Goal: Task Accomplishment & Management: Complete application form

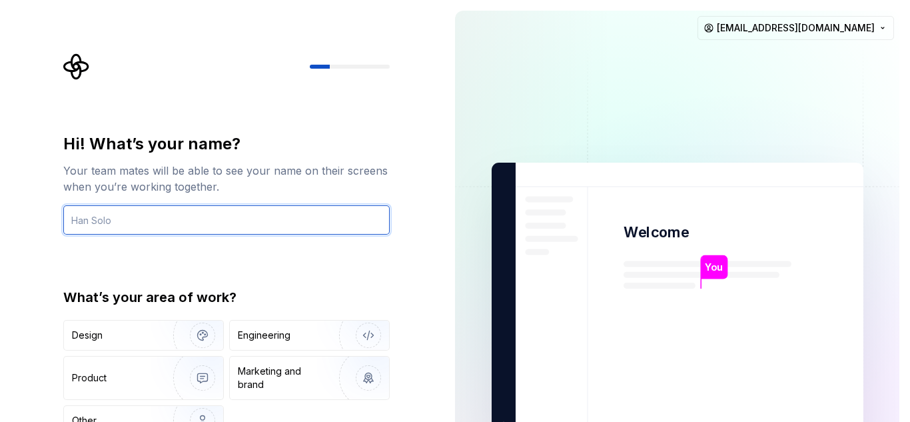
click at [105, 214] on input "text" at bounding box center [226, 219] width 326 height 29
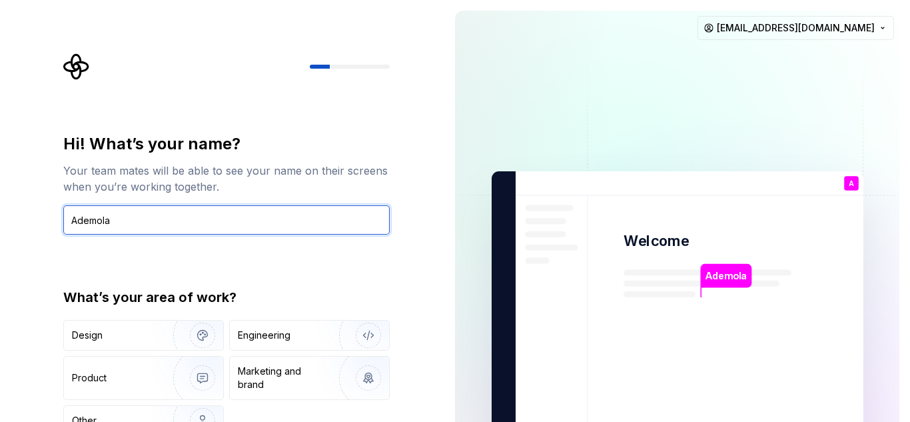
click at [131, 214] on input "Ademola" at bounding box center [226, 219] width 326 height 29
type input "A"
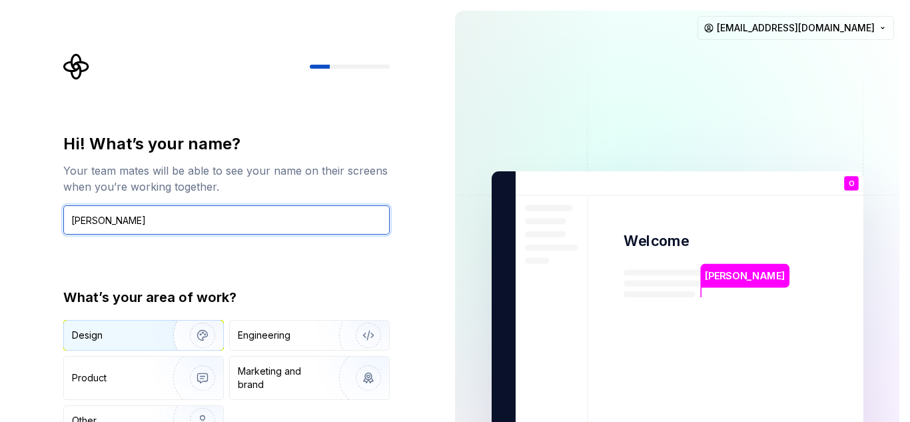
type input "Oba Lola"
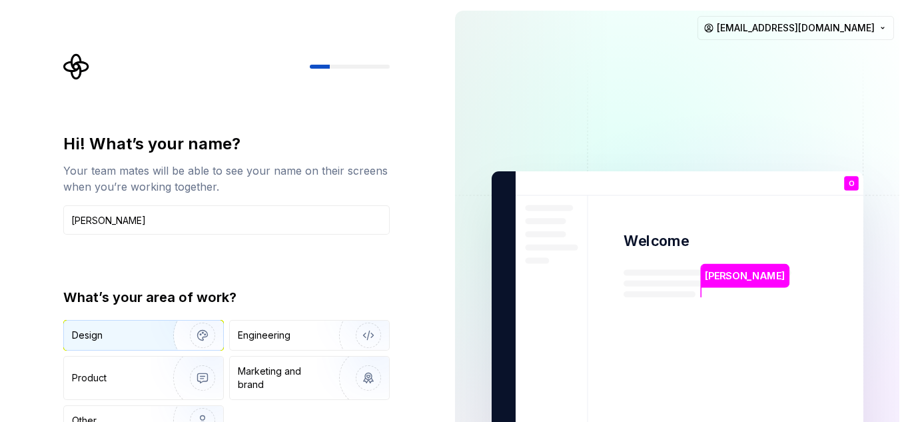
click at [127, 335] on div "Design" at bounding box center [114, 334] width 84 height 13
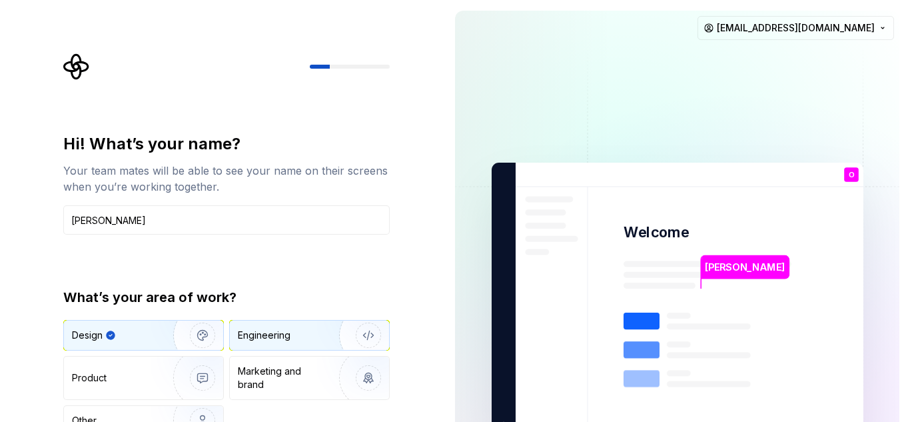
click at [296, 328] on div "Engineering" at bounding box center [309, 334] width 159 height 29
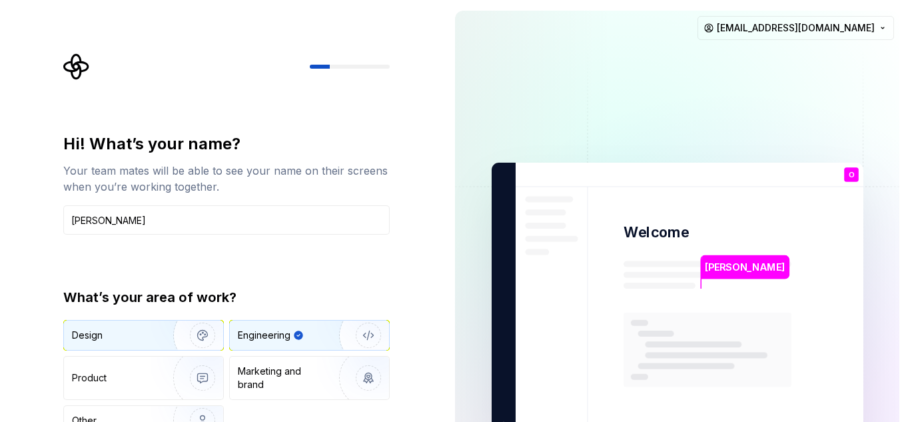
click at [143, 324] on div "Design" at bounding box center [143, 334] width 159 height 29
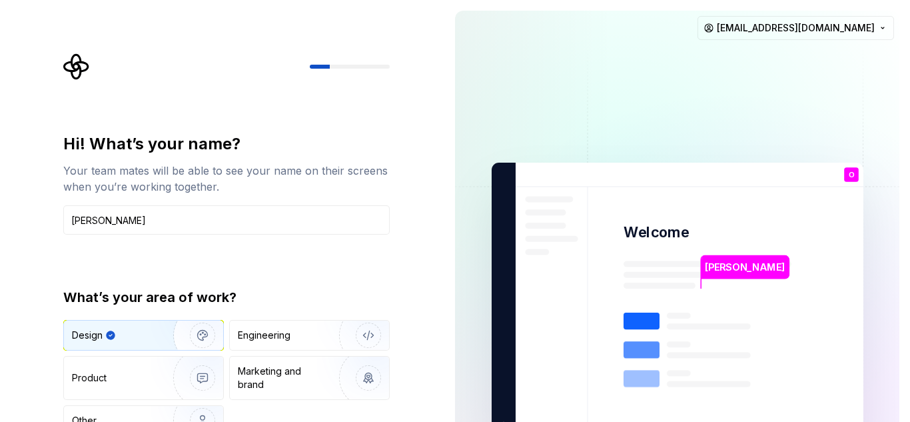
click at [199, 336] on img "button" at bounding box center [193, 334] width 85 height 89
click at [140, 218] on input "Oba Lola" at bounding box center [226, 219] width 326 height 29
click at [173, 273] on div "Hi! What’s your name? Your team mates will be able to see your name on their sc…" at bounding box center [226, 284] width 326 height 302
click at [195, 335] on img "button" at bounding box center [193, 334] width 85 height 89
click at [190, 324] on img "button" at bounding box center [193, 334] width 85 height 89
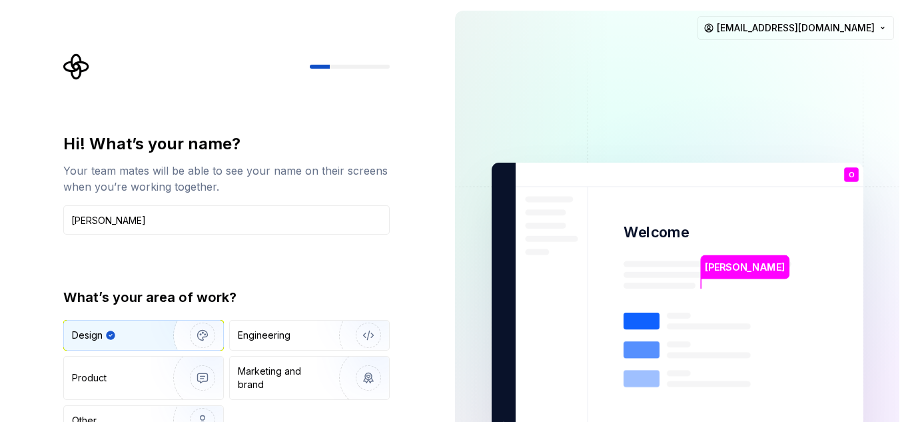
click at [191, 325] on img "button" at bounding box center [193, 334] width 85 height 89
click at [350, 49] on div "Hi! What’s your name? Your team mates will be able to see your name on their sc…" at bounding box center [222, 300] width 444 height 601
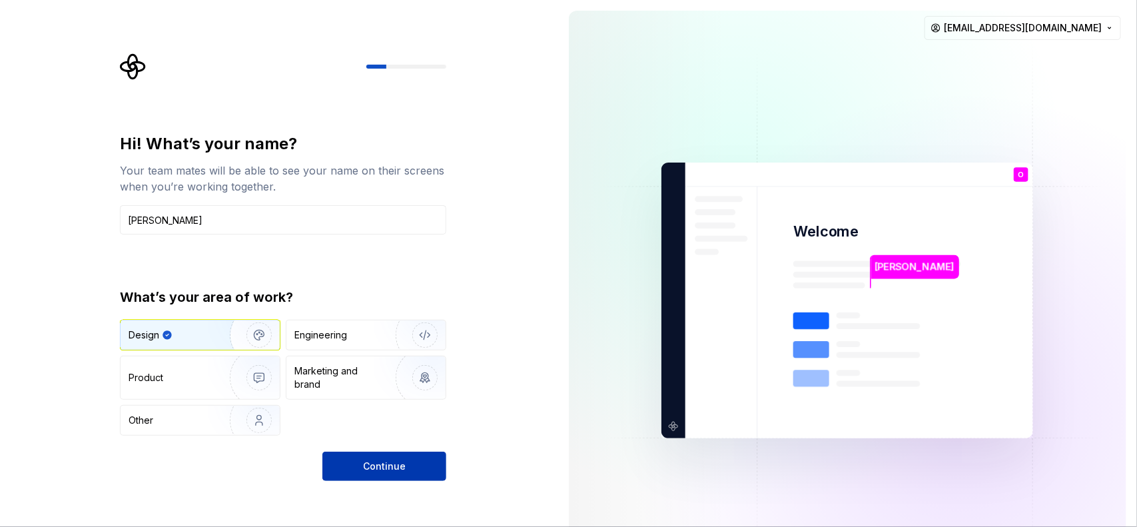
click at [385, 421] on span "Continue" at bounding box center [384, 466] width 43 height 13
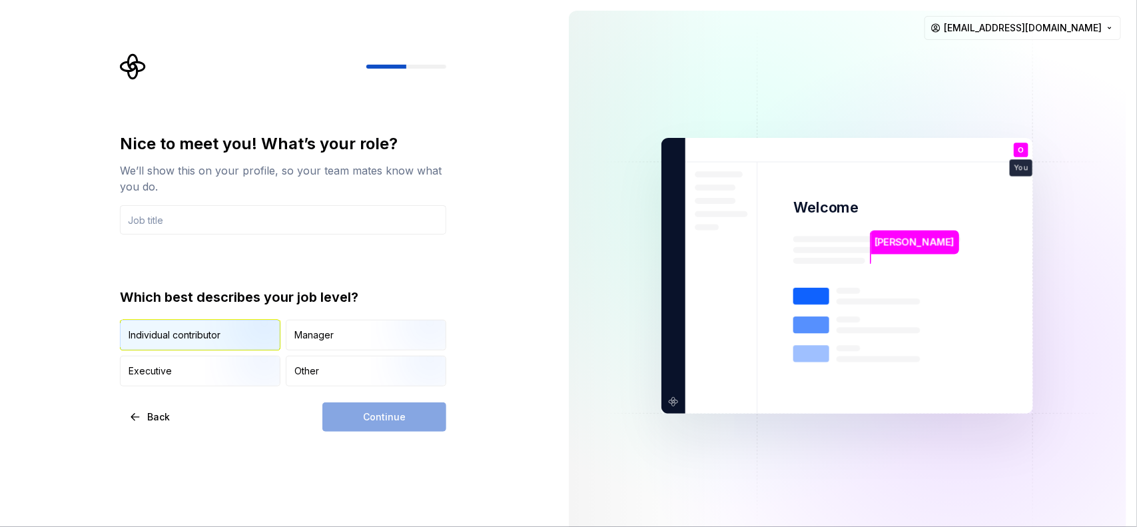
click at [248, 344] on img "button" at bounding box center [247, 351] width 85 height 89
click at [328, 230] on input "text" at bounding box center [283, 219] width 326 height 29
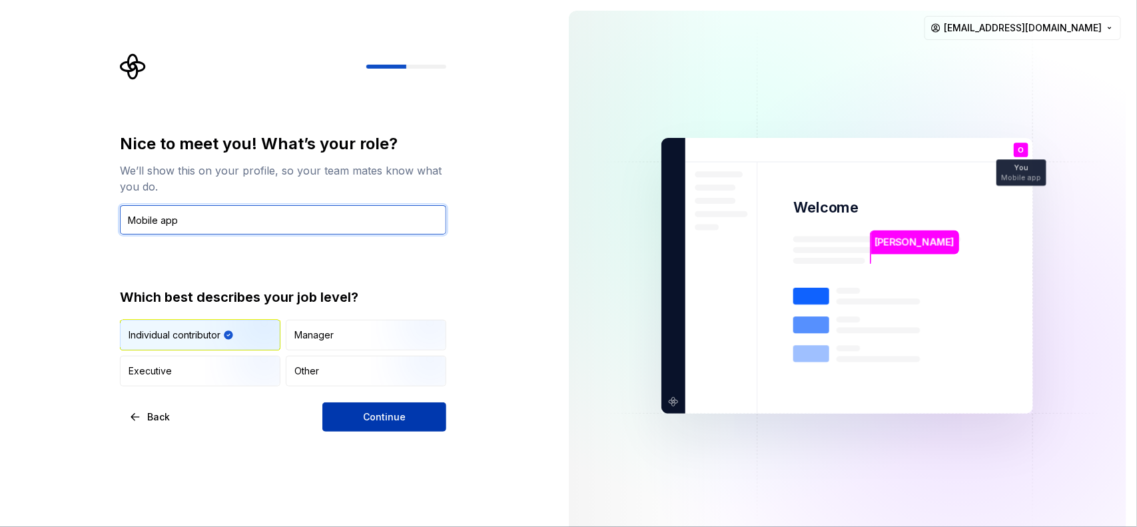
type input "Mobile app"
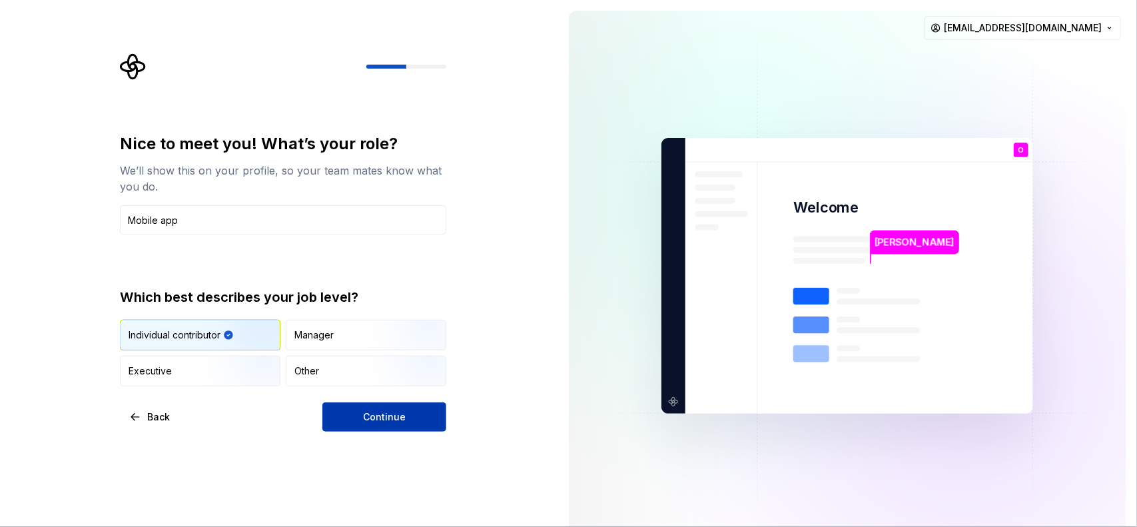
click at [382, 421] on span "Continue" at bounding box center [384, 416] width 43 height 13
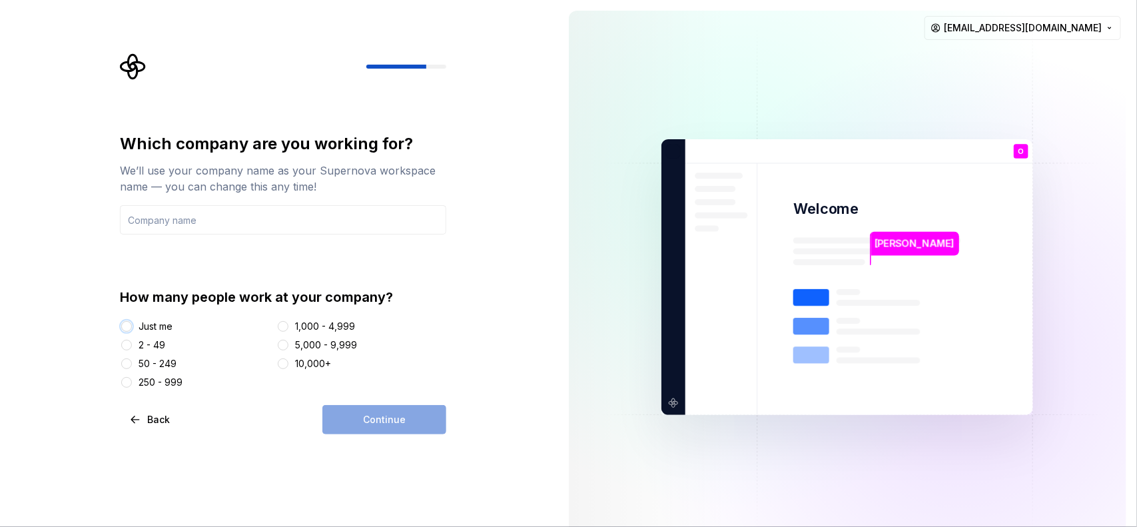
click at [124, 328] on button "Just me" at bounding box center [126, 326] width 11 height 11
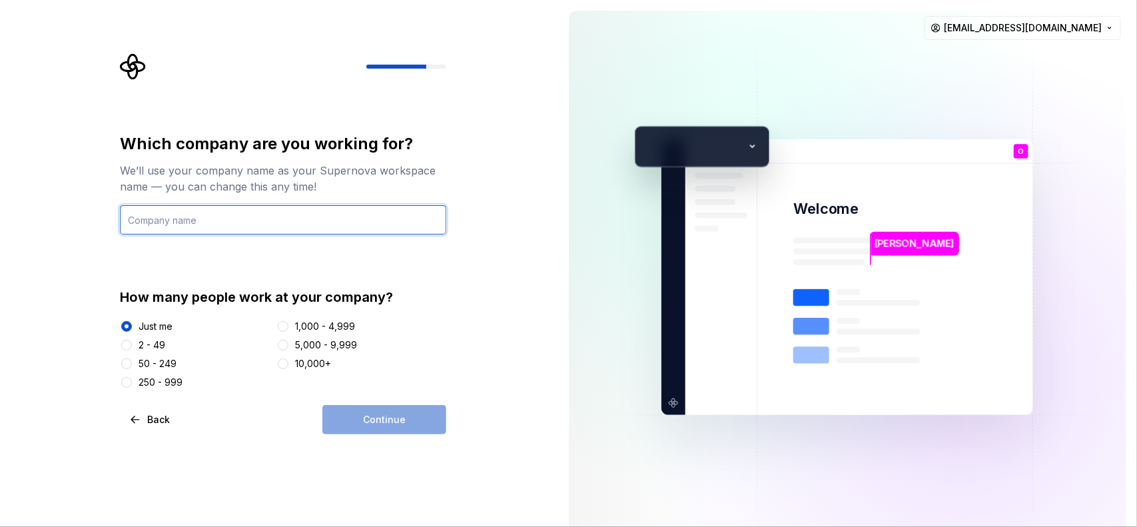
click at [220, 228] on input "text" at bounding box center [283, 219] width 326 height 29
type input "Future King (●'◡'●)"
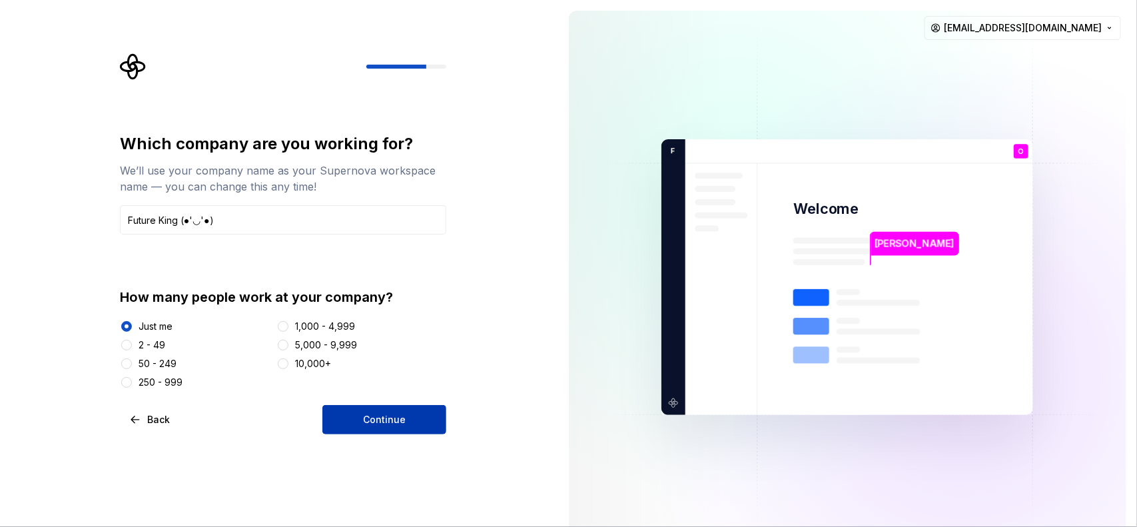
click at [427, 414] on button "Continue" at bounding box center [384, 419] width 124 height 29
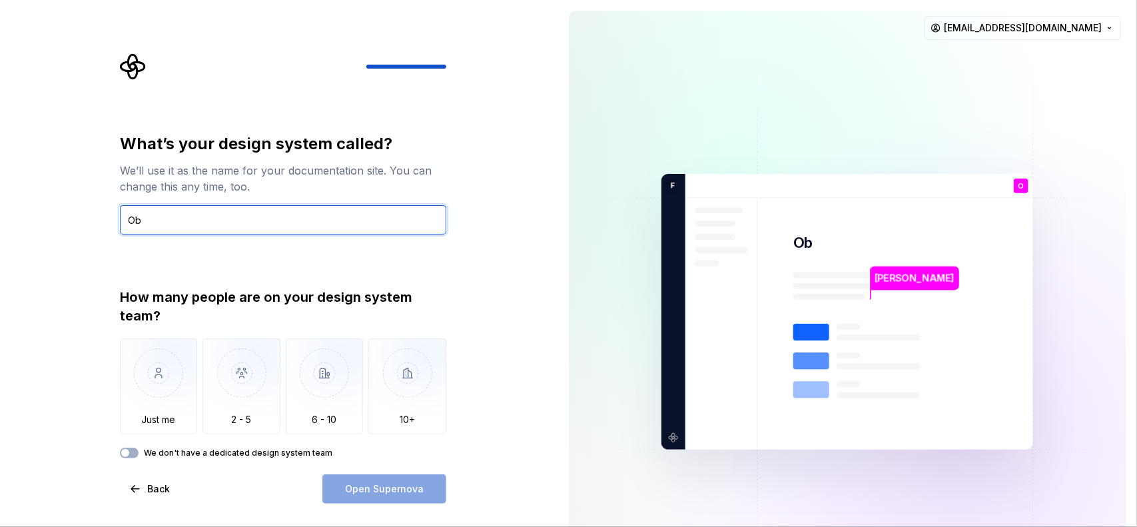
type input "O"
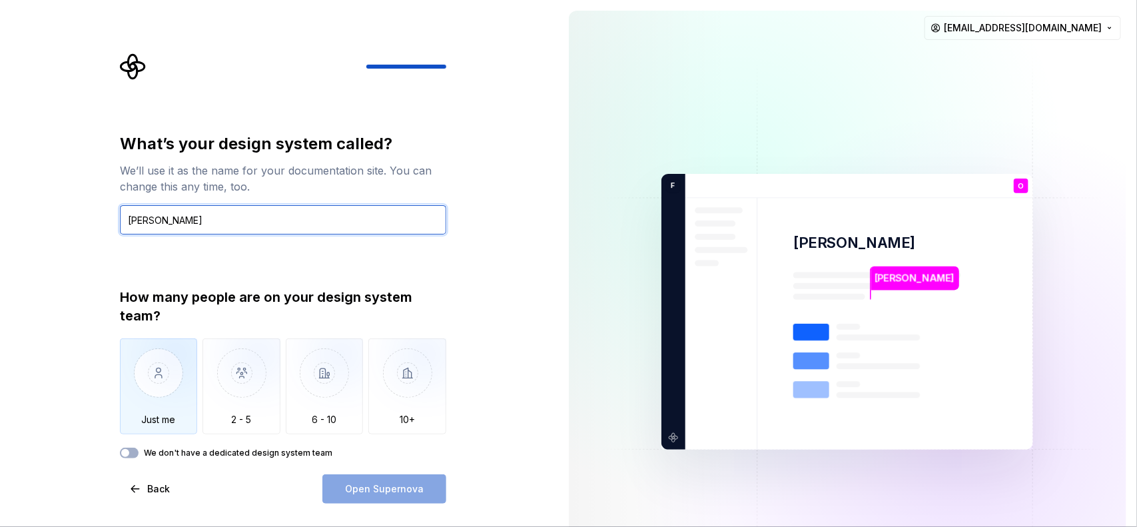
type input "Oba lola"
click at [155, 364] on img "button" at bounding box center [159, 382] width 78 height 89
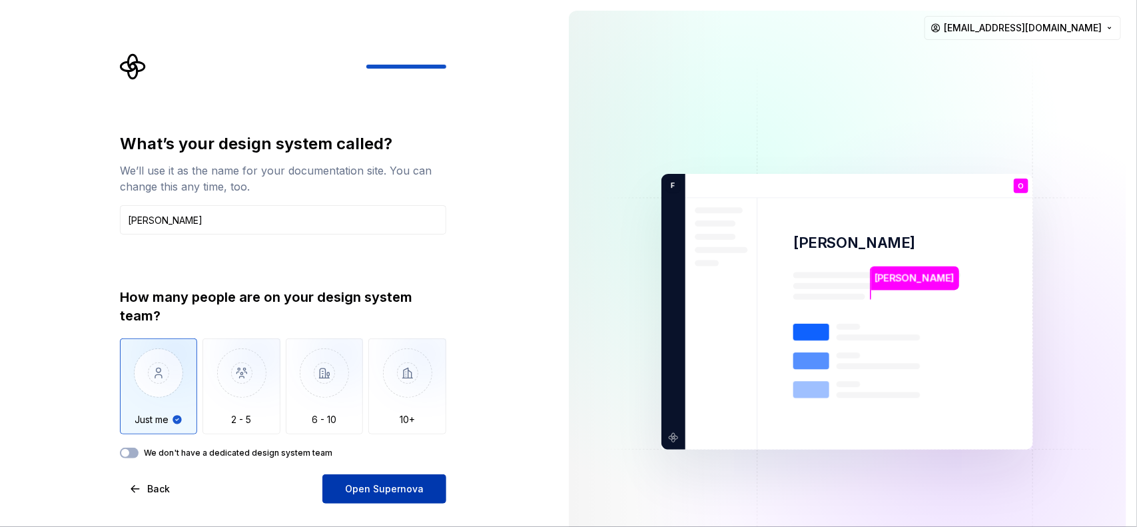
click at [377, 421] on span "Open Supernova" at bounding box center [384, 488] width 79 height 13
